Goal: Task Accomplishment & Management: Use online tool/utility

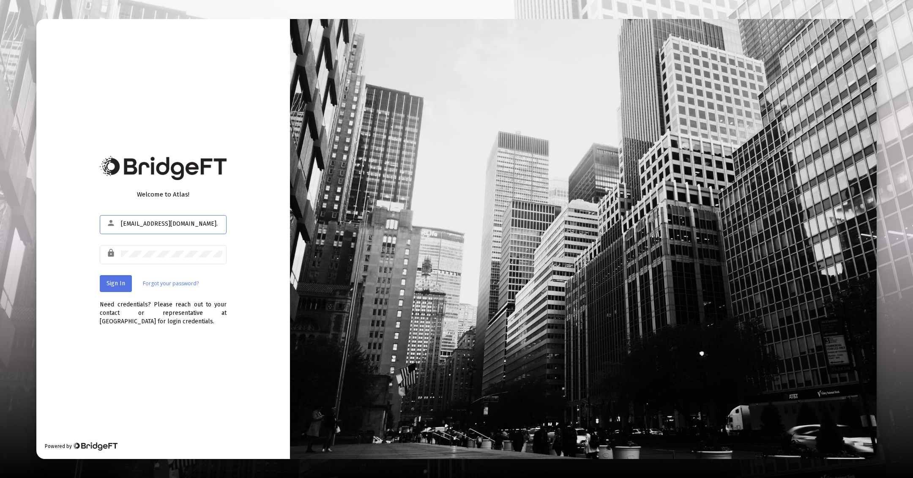
type input "[EMAIL_ADDRESS][DOMAIN_NAME]."
click at [175, 260] on div "Welcome to Atlas! person [EMAIL_ADDRESS][DOMAIN_NAME]. lock Sign In Forgot your…" at bounding box center [456, 239] width 840 height 440
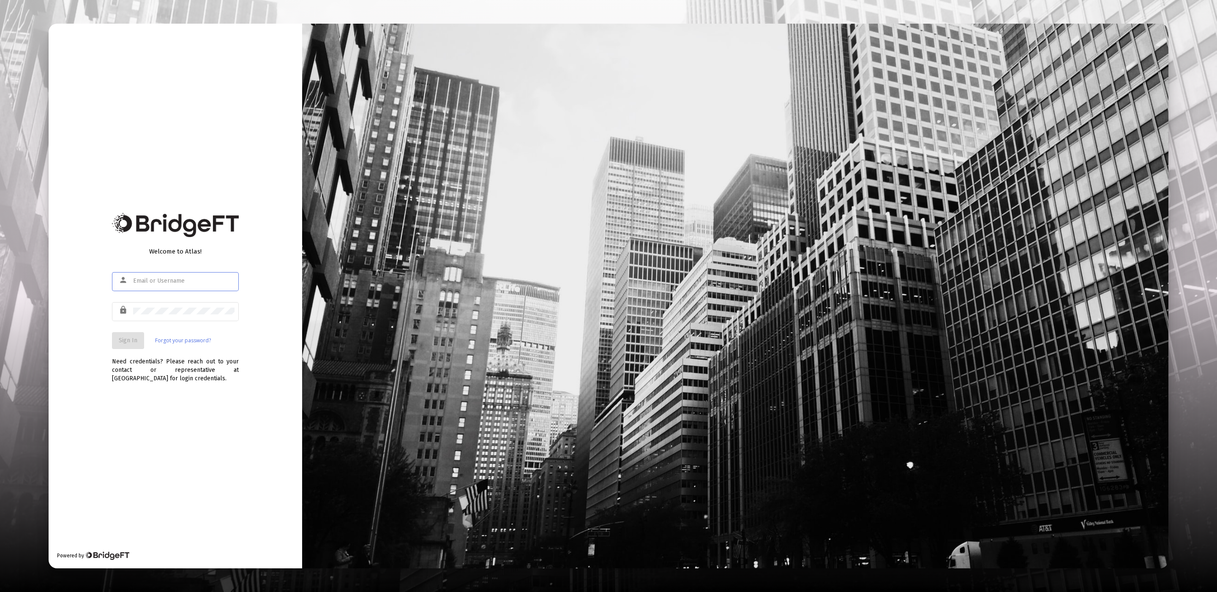
type input "[EMAIL_ADDRESS][DOMAIN_NAME]"
click at [224, 330] on mat-form-field "lock" at bounding box center [175, 316] width 127 height 30
click at [129, 339] on span "Sign In" at bounding box center [128, 340] width 19 height 7
